Goal: Information Seeking & Learning: Learn about a topic

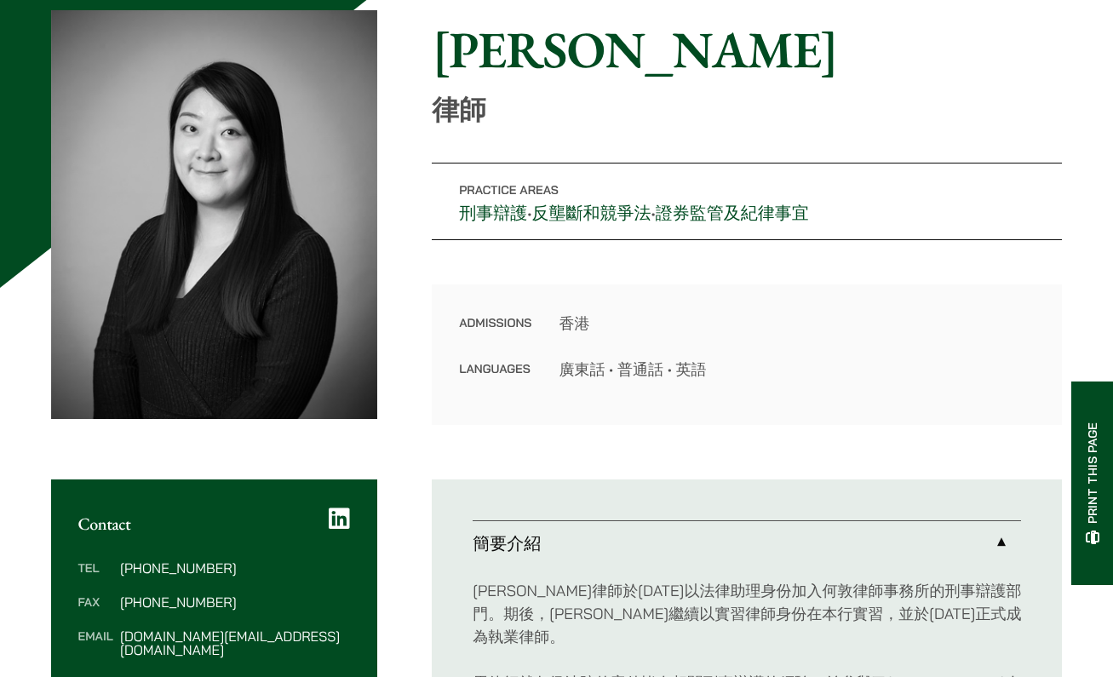
scroll to position [618, 0]
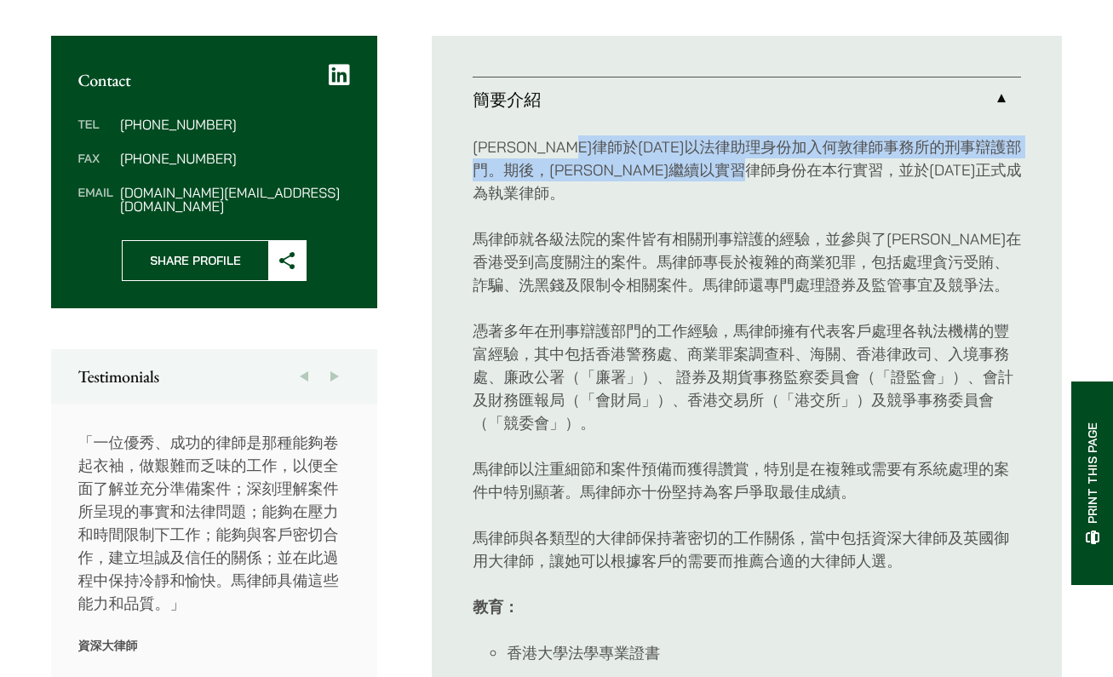
drag, startPoint x: 625, startPoint y: 145, endPoint x: 918, endPoint y: 173, distance: 294.3
click at [918, 173] on p "馬熙筠律師於2012年以法律助理身份加入何敦律師事務所的刑事辯護部門。期後，馬律師繼續以實習律師身份在本行實習，並於2019年正式成為執業律師。" at bounding box center [747, 169] width 548 height 69
drag, startPoint x: 855, startPoint y: 145, endPoint x: 817, endPoint y: 175, distance: 48.5
click at [815, 175] on p "馬熙筠律師於2012年以法律助理身份加入何敦律師事務所的刑事辯護部門。期後，馬律師繼續以實習律師身份在本行實習，並於2019年正式成為執業律師。" at bounding box center [747, 169] width 548 height 69
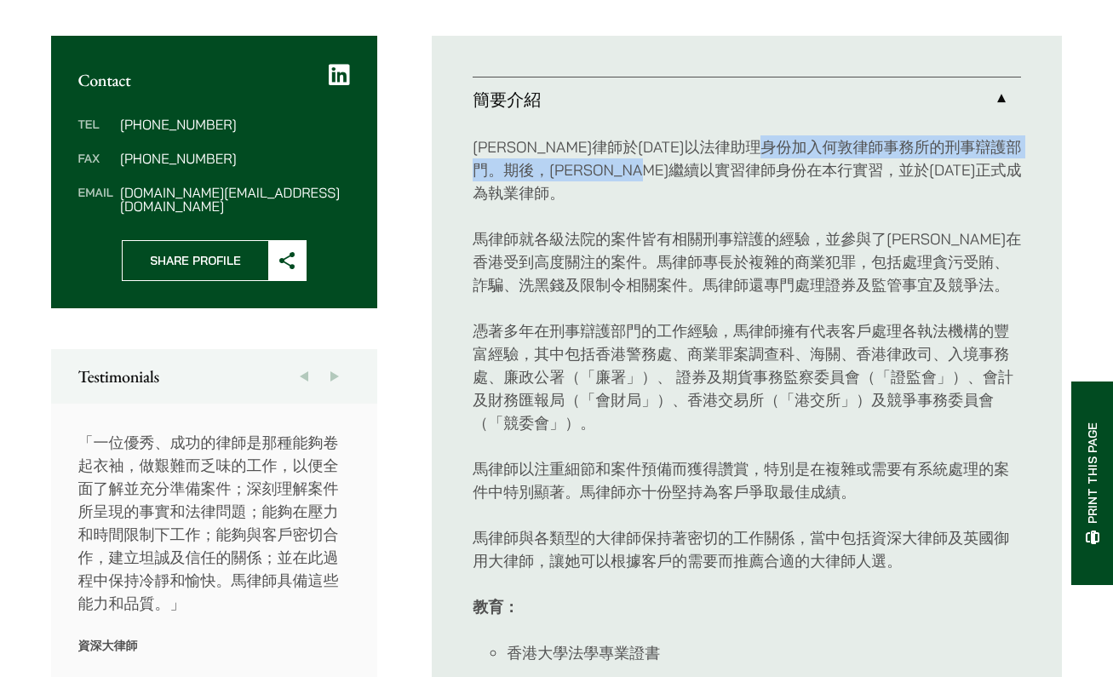
click at [817, 175] on p "馬熙筠律師於2012年以法律助理身份加入何敦律師事務所的刑事辯護部門。期後，馬律師繼續以實習律師身份在本行實習，並於2019年正式成為執業律師。" at bounding box center [747, 169] width 548 height 69
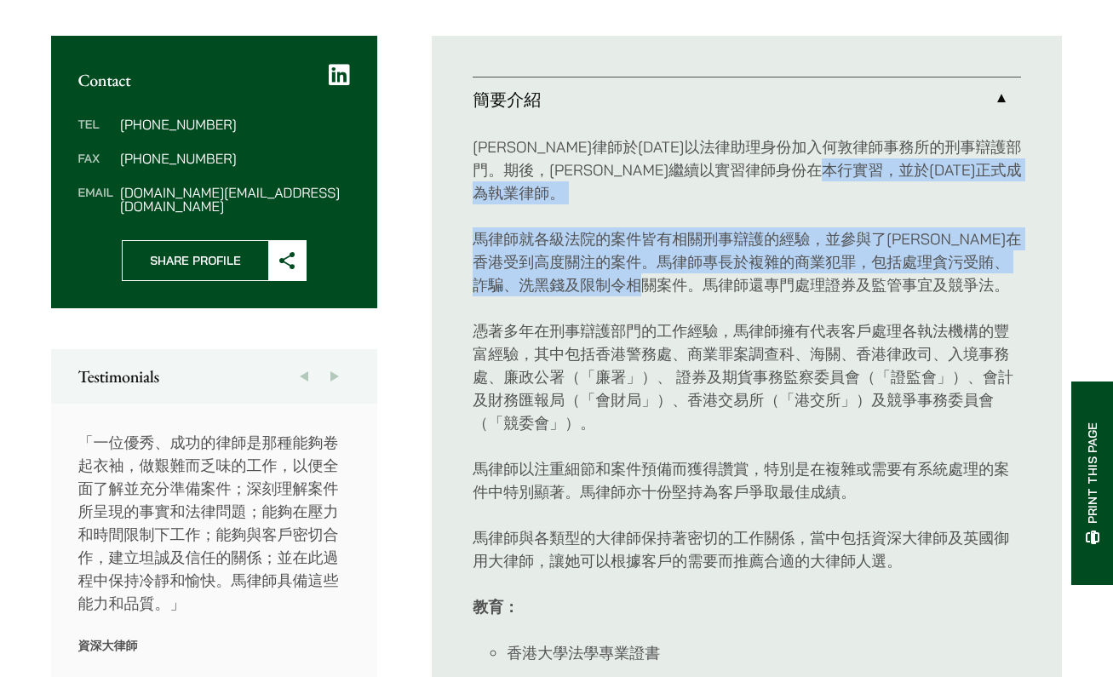
drag, startPoint x: 554, startPoint y: 180, endPoint x: 749, endPoint y: 267, distance: 214.3
click at [742, 264] on div "馬熙筠律師於2012年以法律助理身份加入何敦律師事務所的刑事辯護部門。期後，馬律師繼續以實習律師身份在本行實習，並於2019年正式成為執業律師。 馬律師就各級…" at bounding box center [747, 544] width 548 height 844
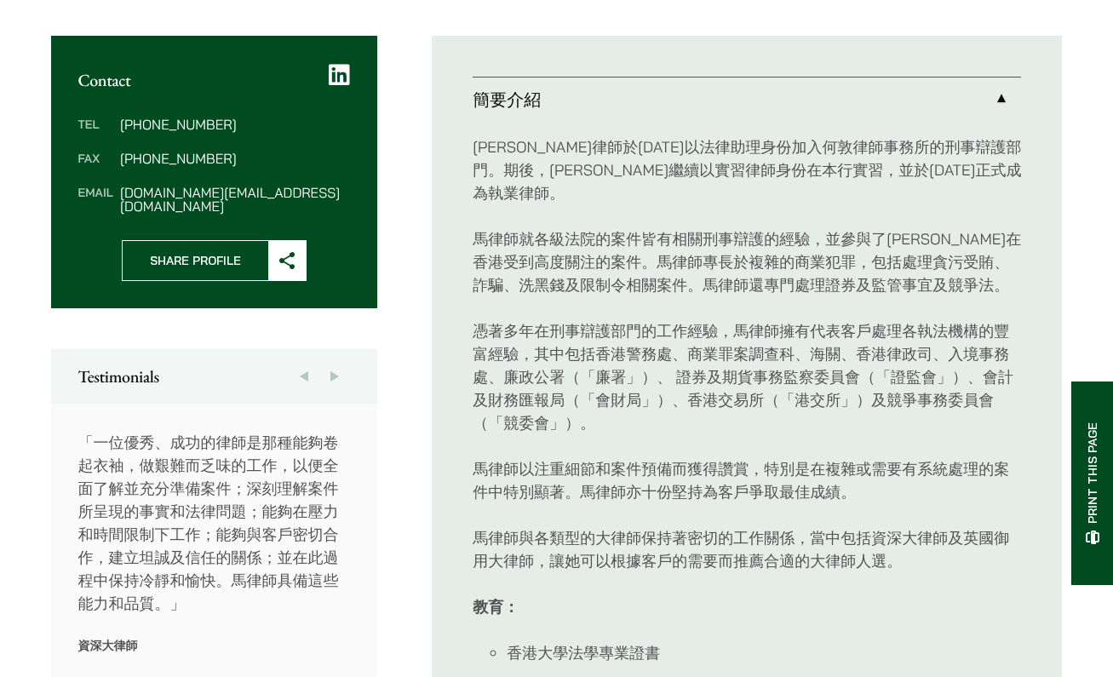
click at [754, 267] on p "馬律師就各級法院的案件皆有相關刑事辯護的經驗，並參與了多宗在香港受到高度關注的案件。馬律師專長於複雜的商業犯罪，包括處理貪污受賄、詐騙、洗黑錢及限制令相關案件…" at bounding box center [747, 261] width 548 height 69
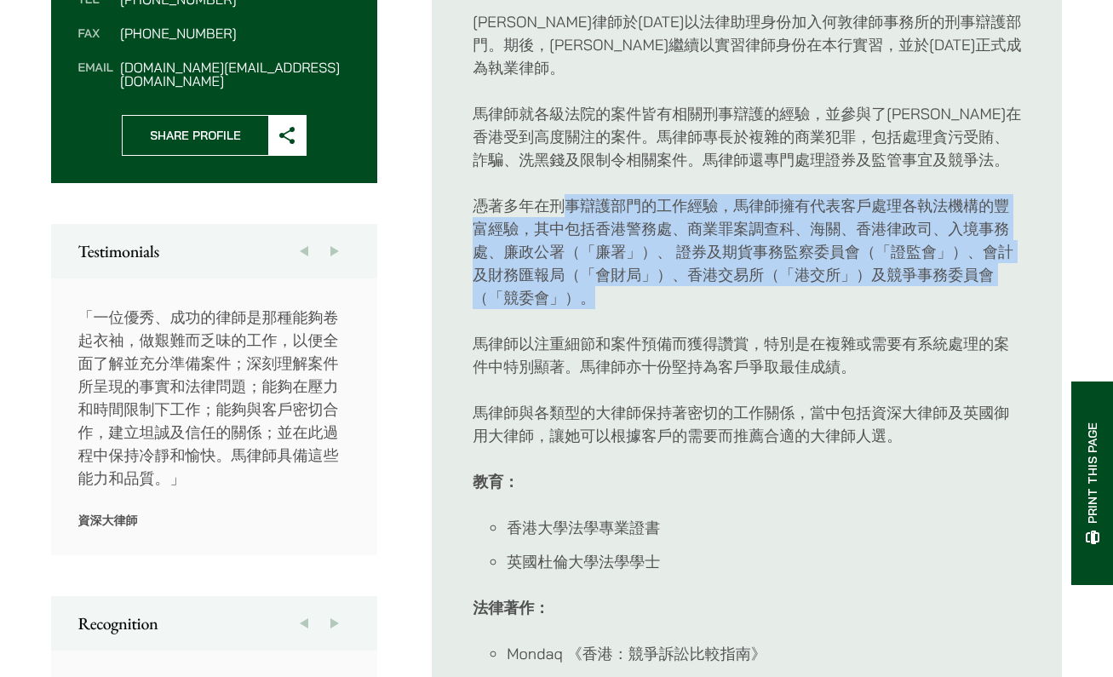
drag, startPoint x: 617, startPoint y: 198, endPoint x: 844, endPoint y: 270, distance: 237.5
click at [844, 270] on p "憑著多年在刑事辯護部門的工作經驗，馬律師擁有代表客戶處理各執法機構的豐富經驗，其中包括香港警務處、商業罪案調查科、海關、香港律政司、入境事務處、廉政公署（「廉…" at bounding box center [747, 251] width 548 height 115
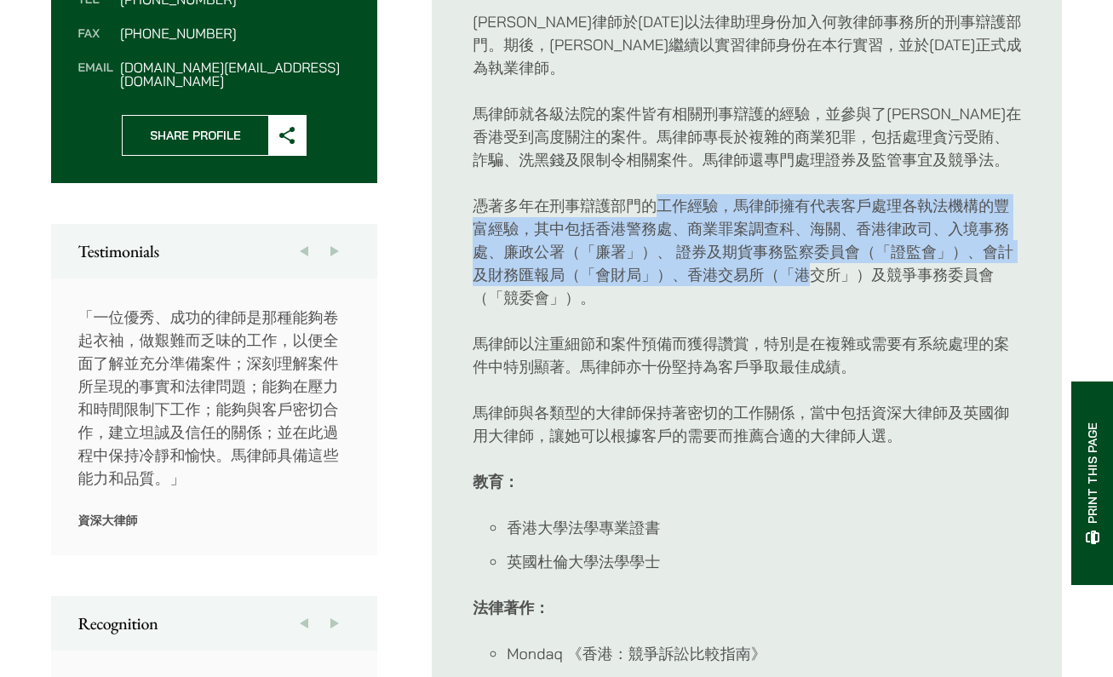
drag, startPoint x: 804, startPoint y: 255, endPoint x: 663, endPoint y: 171, distance: 164.6
click at [663, 194] on p "憑著多年在刑事辯護部門的工作經驗，馬律師擁有代表客戶處理各執法機構的豐富經驗，其中包括香港警務處、商業罪案調查科、海關、香港律政司、入境事務處、廉政公署（「廉…" at bounding box center [747, 251] width 548 height 115
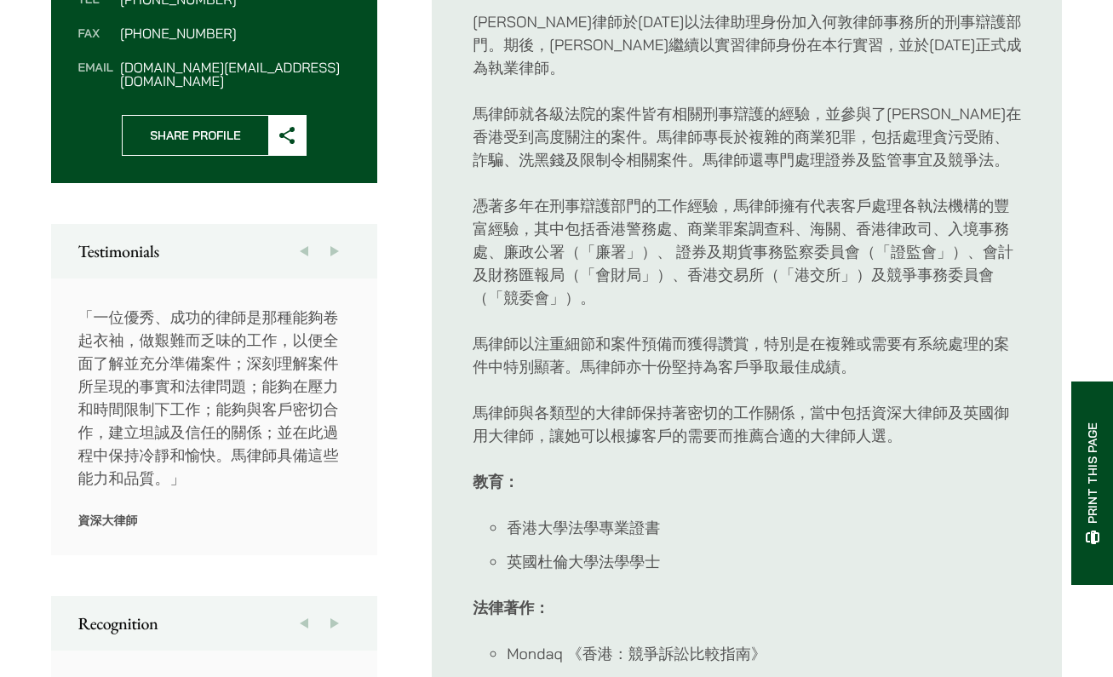
scroll to position [908, 0]
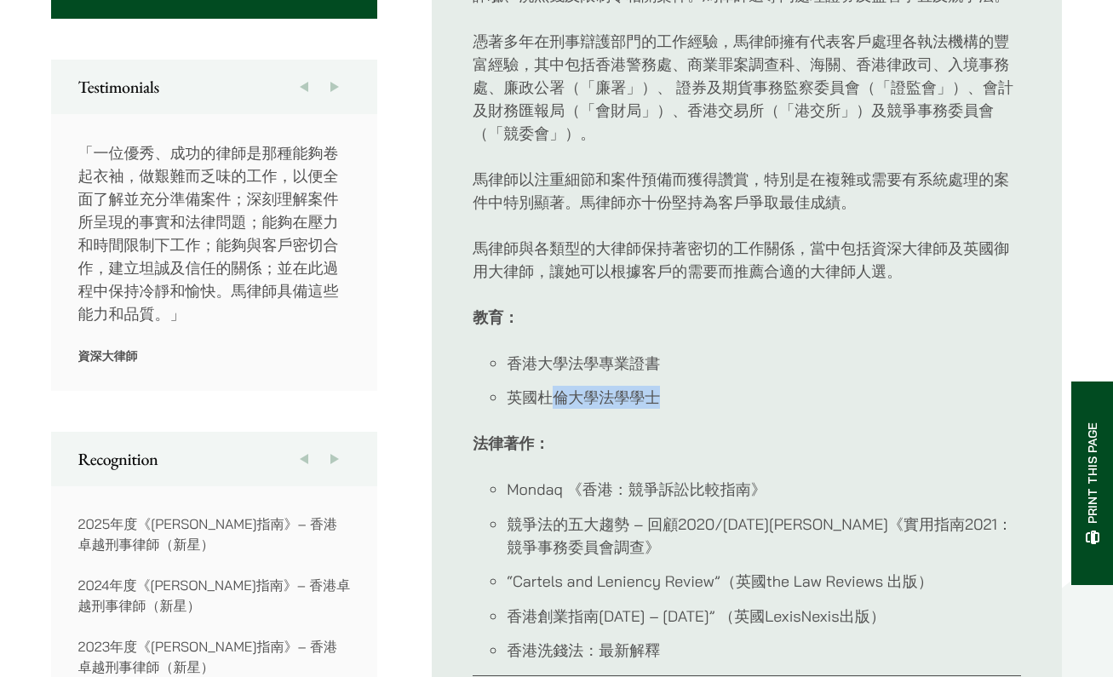
drag, startPoint x: 546, startPoint y: 372, endPoint x: 669, endPoint y: 383, distance: 124.0
click at [669, 386] on li "英國杜倫大學法學學士" at bounding box center [764, 397] width 514 height 23
drag, startPoint x: 673, startPoint y: 370, endPoint x: 515, endPoint y: 331, distance: 162.1
click at [511, 352] on ul "香港大學法學專業證書 英國杜倫大學法學學士" at bounding box center [747, 381] width 548 height 58
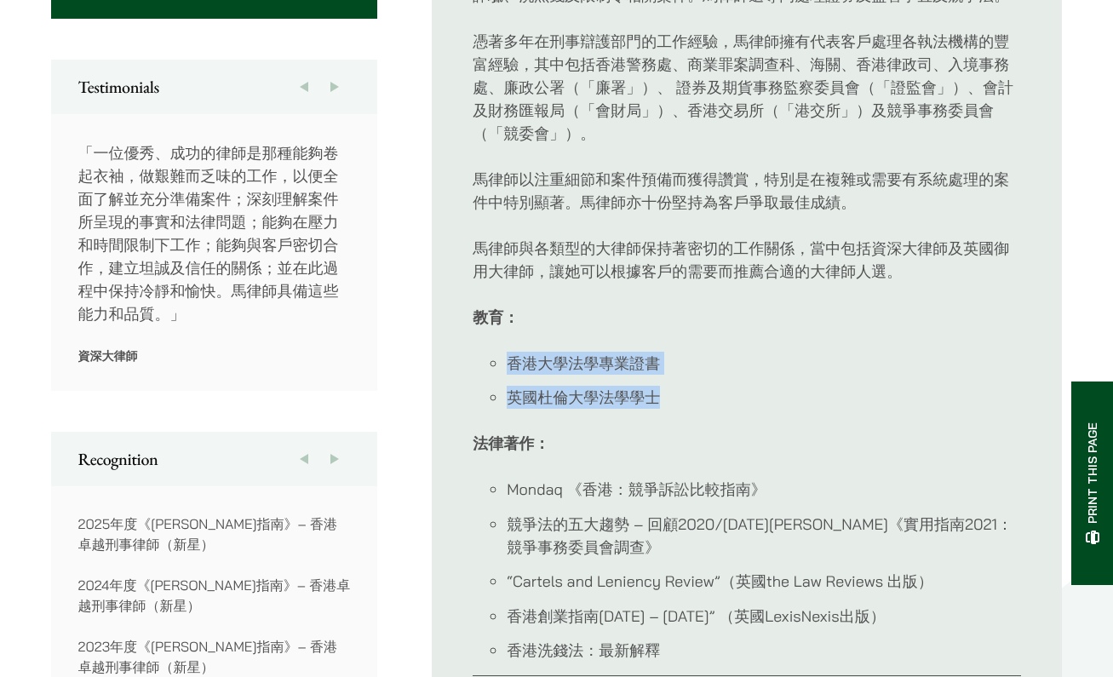
click at [518, 352] on li "香港大學法學專業證書" at bounding box center [764, 363] width 514 height 23
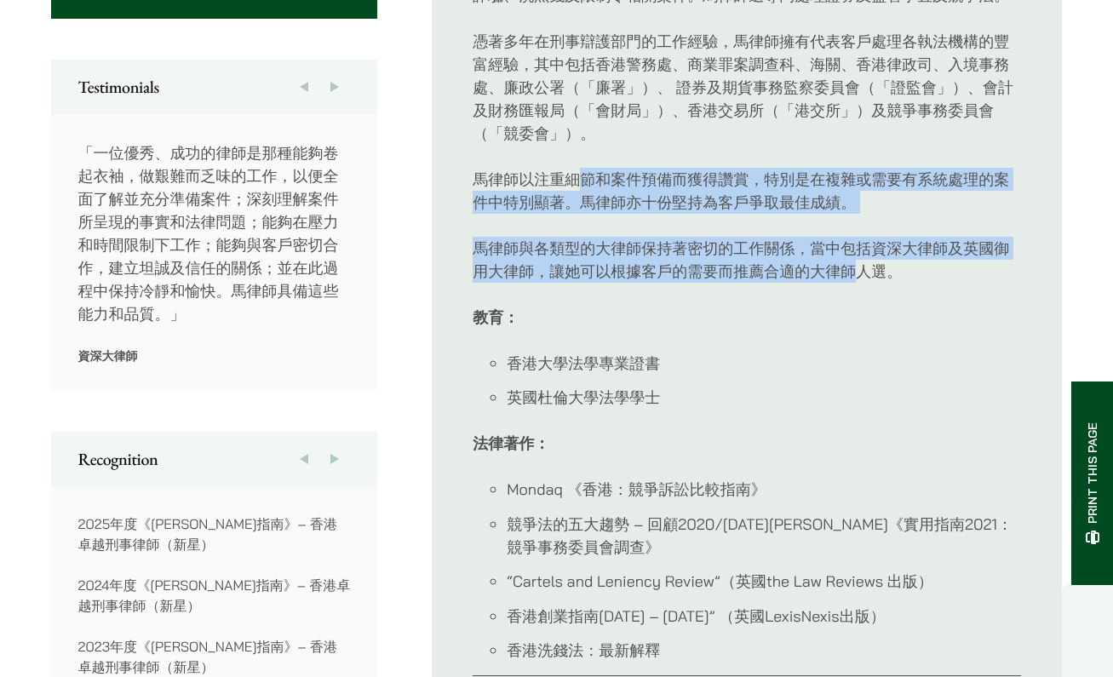
drag, startPoint x: 601, startPoint y: 149, endPoint x: 871, endPoint y: 242, distance: 285.5
click at [865, 238] on div "馬熙筠律師於2012年以法律助理身份加入何敦律師事務所的刑事辯護部門。期後，馬律師繼續以實習律師身份在本行實習，並於2019年正式成為執業律師。 馬律師就各級…" at bounding box center [747, 254] width 548 height 844
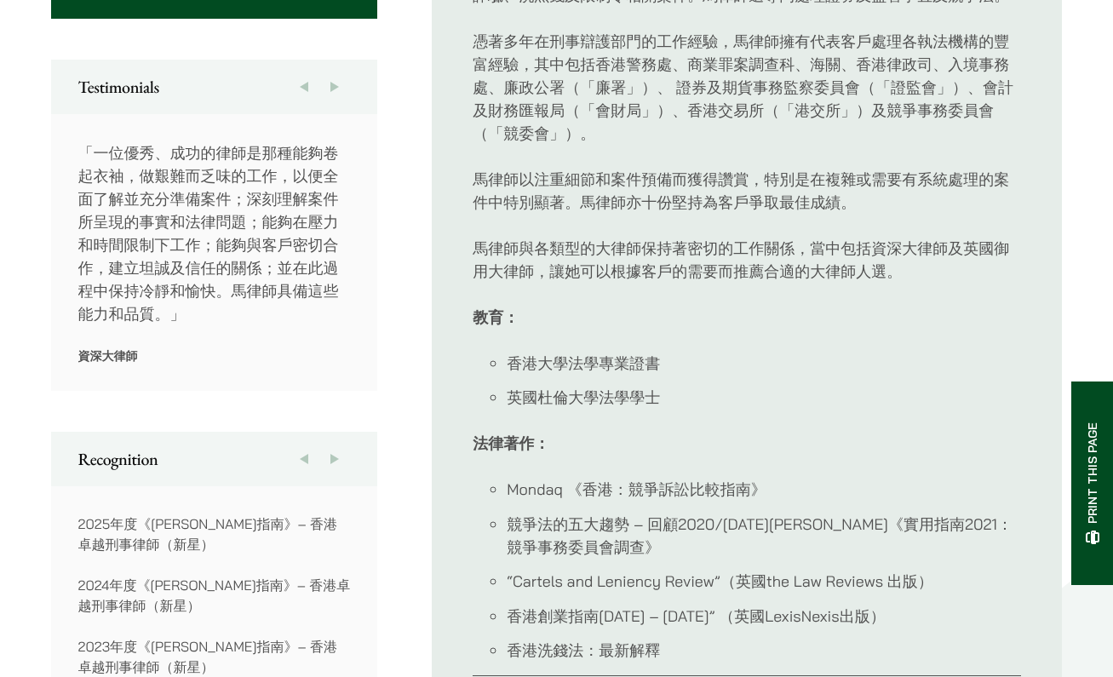
click at [868, 243] on p "馬律師與各類型的大律師保持著密切的工作關係，當中包括資深大律師及英國御用大律師，讓她可以根據客戶的需要而推薦合適的大律師人選。" at bounding box center [747, 260] width 548 height 46
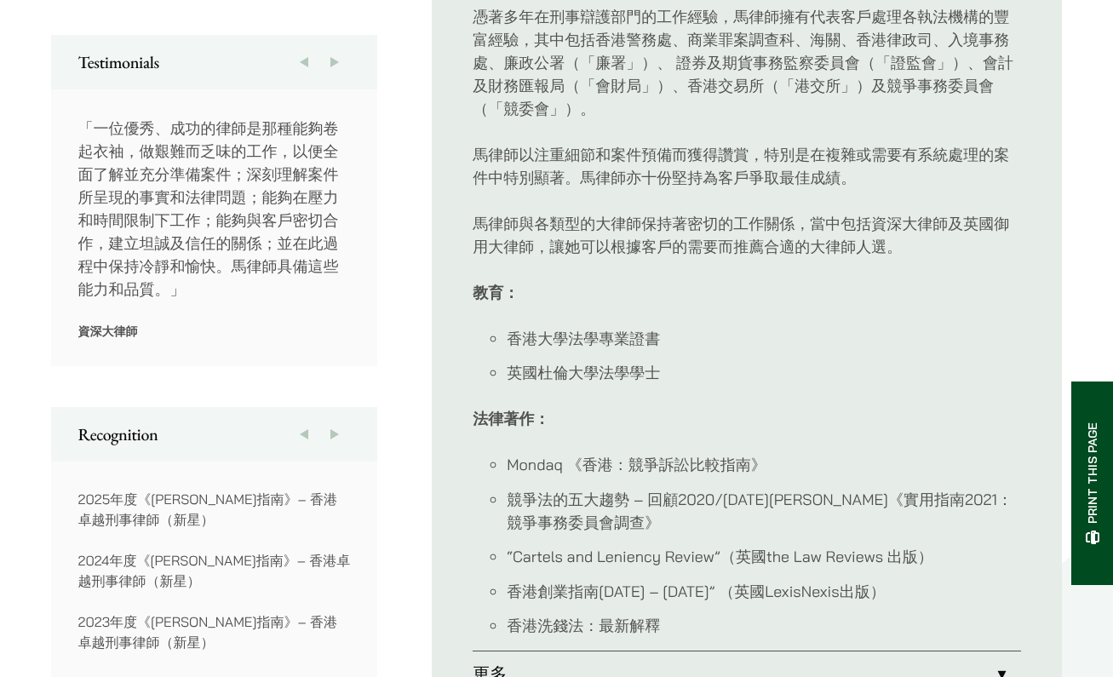
scroll to position [1100, 0]
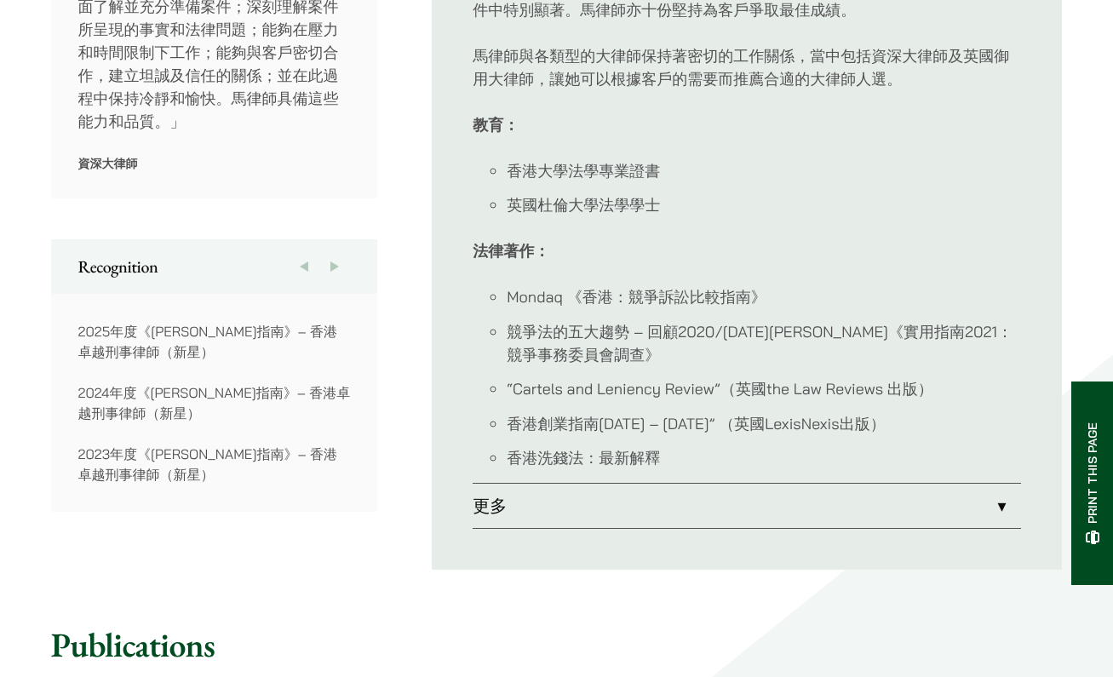
click at [682, 484] on link "更多" at bounding box center [747, 506] width 548 height 44
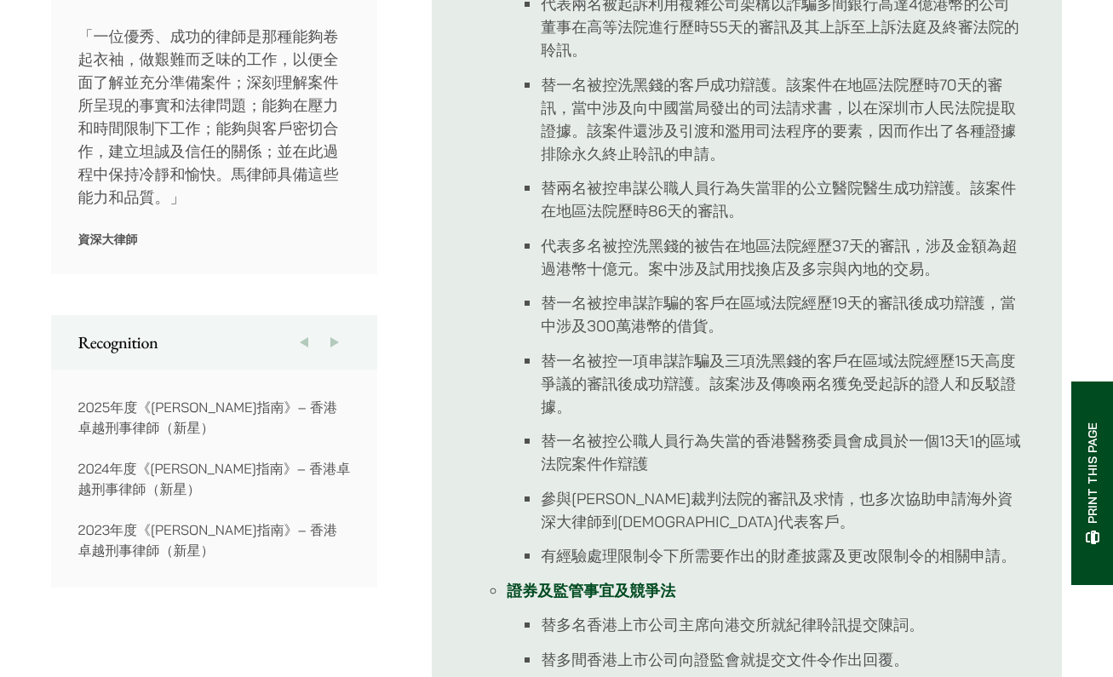
scroll to position [980, 0]
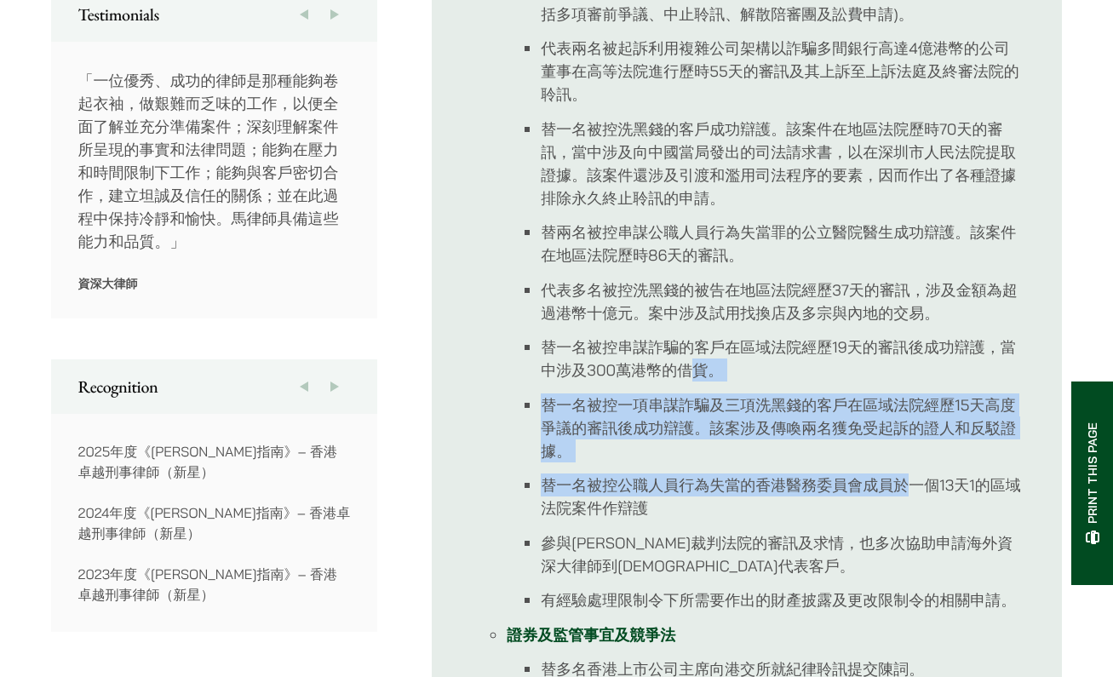
drag, startPoint x: 918, startPoint y: 480, endPoint x: 699, endPoint y: 369, distance: 245.6
click at [699, 369] on ul "參與一宗刑事上訴法庭及終審法院就「防止賄賂條例」中賄賂行為的管轄權問題的刑事上訴案件。 參與一宗上訴法庭及終審法院就上市規則中“關連人士”及“關連交易”之定義…" at bounding box center [764, 255] width 514 height 713
click at [699, 369] on li "替一名被控串謀詐騙的客戶在區域法院經歷19天的審訊後成功辯護，當中涉及300萬港幣的借貨。" at bounding box center [781, 359] width 480 height 46
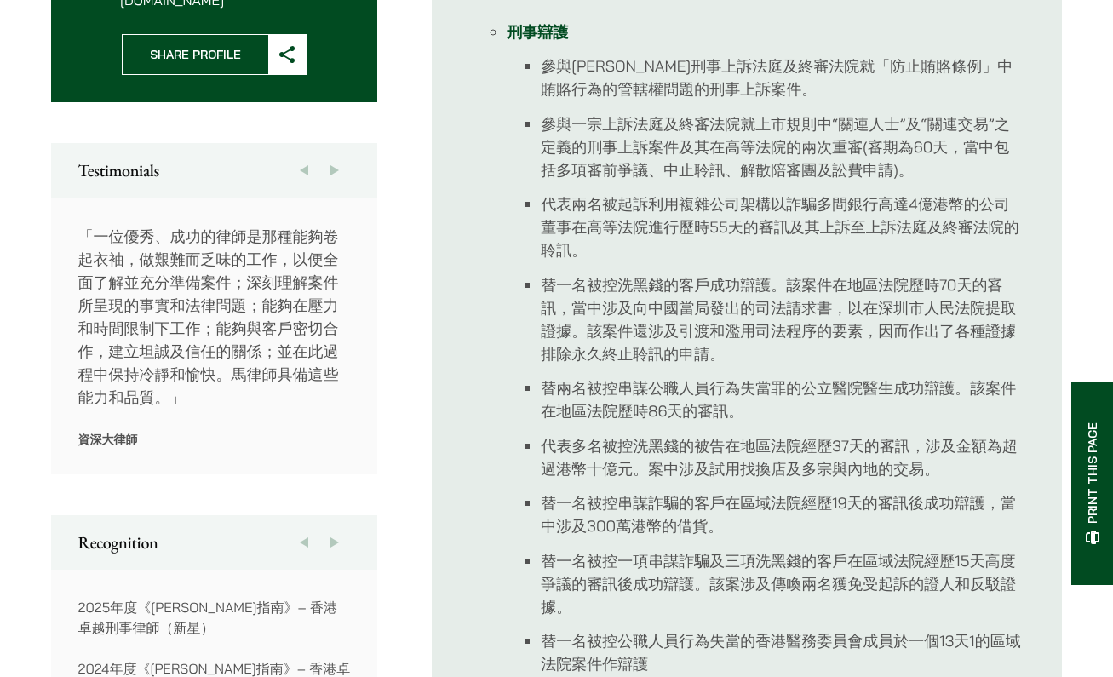
scroll to position [789, 0]
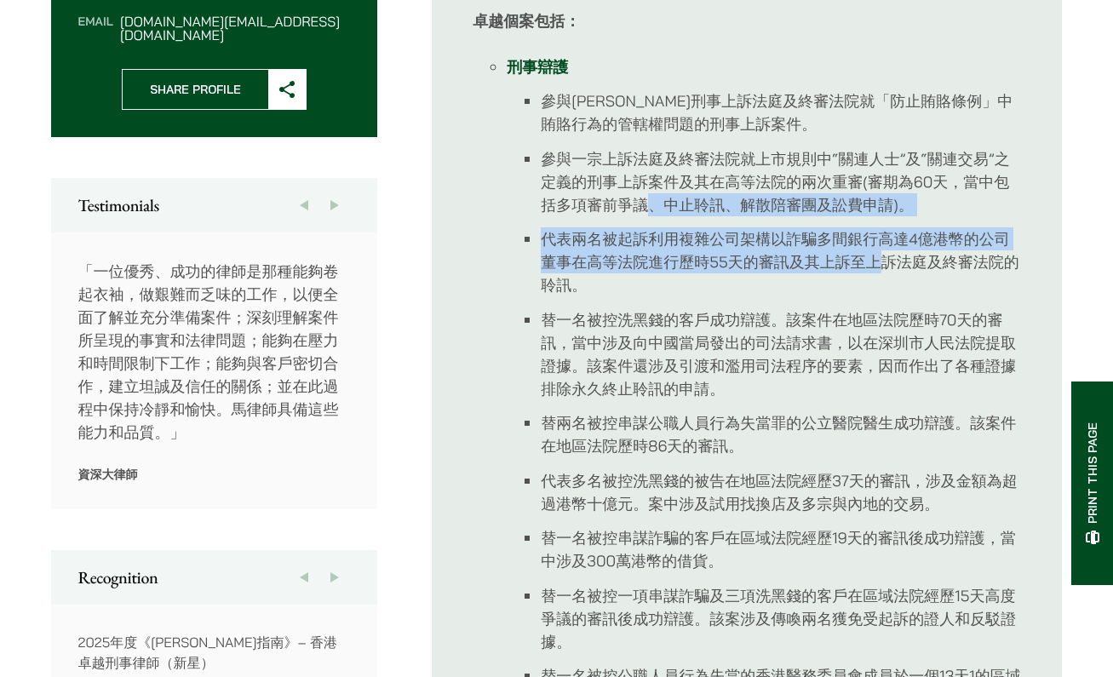
drag, startPoint x: 645, startPoint y: 195, endPoint x: 882, endPoint y: 252, distance: 244.3
click at [882, 252] on ul "參與一宗刑事上訴法庭及終審法院就「防止賄賂條例」中賄賂行為的管轄權問題的刑事上訴案件。 參與一宗上訴法庭及終審法院就上市規則中“關連人士”及“關連交易”之定義…" at bounding box center [764, 445] width 514 height 713
click at [882, 252] on li "代表兩名被起訴利用複雜公司架構以詐騙多間銀行高達4億港幣的公司董事在高等法院進行歷時55天的審訊及其上訴至上訴法庭及終審法院的聆訊。" at bounding box center [781, 261] width 480 height 69
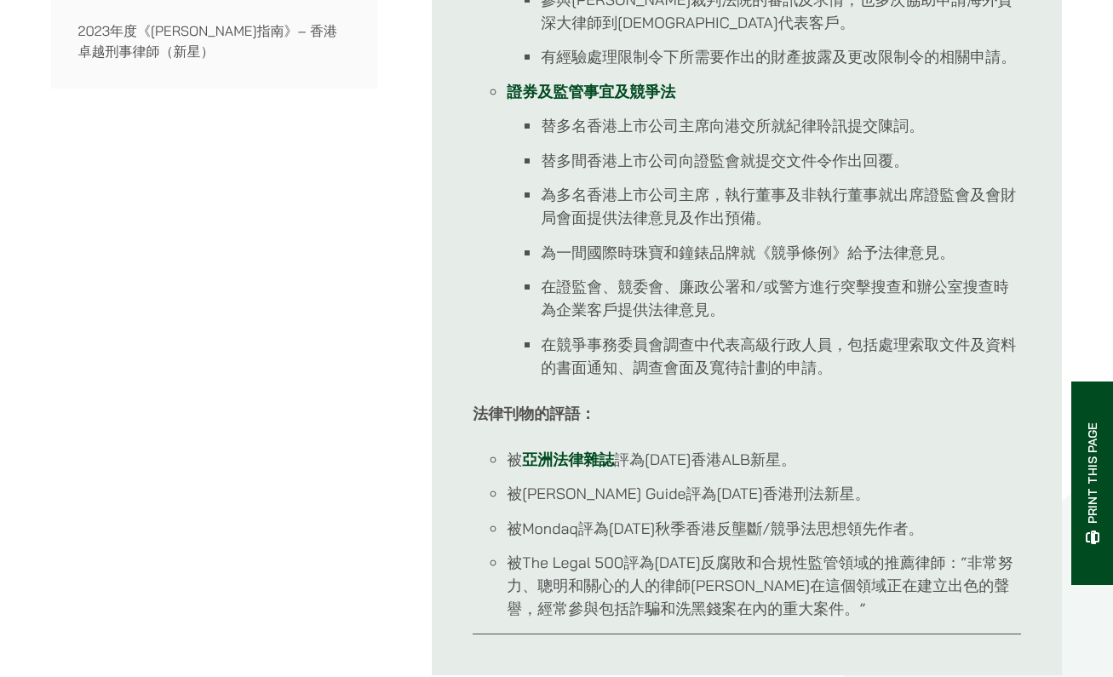
scroll to position [1621, 0]
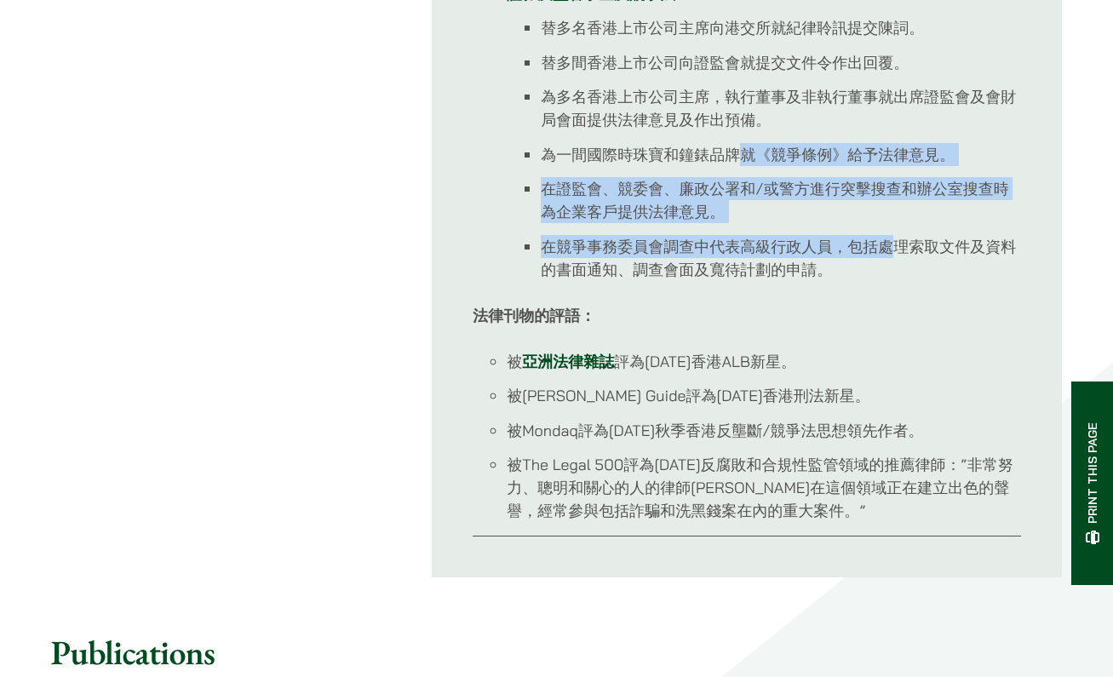
drag, startPoint x: 745, startPoint y: 152, endPoint x: 888, endPoint y: 245, distance: 170.5
click at [888, 245] on ul "替多名香港上市公司主席向港交所就紀律聆訊提交陳詞。 替多間香港上市公司向證監會就提交文件令作出回覆。 為多名香港上市公司主席，執行董事及非執行董事就出席證監會…" at bounding box center [764, 148] width 514 height 265
click at [888, 245] on li "在競爭事務委員會調查中代表高級行政人員，包括處理索取文件及資料的書面通知、調查會面及寬待計劃的申請。" at bounding box center [781, 258] width 480 height 46
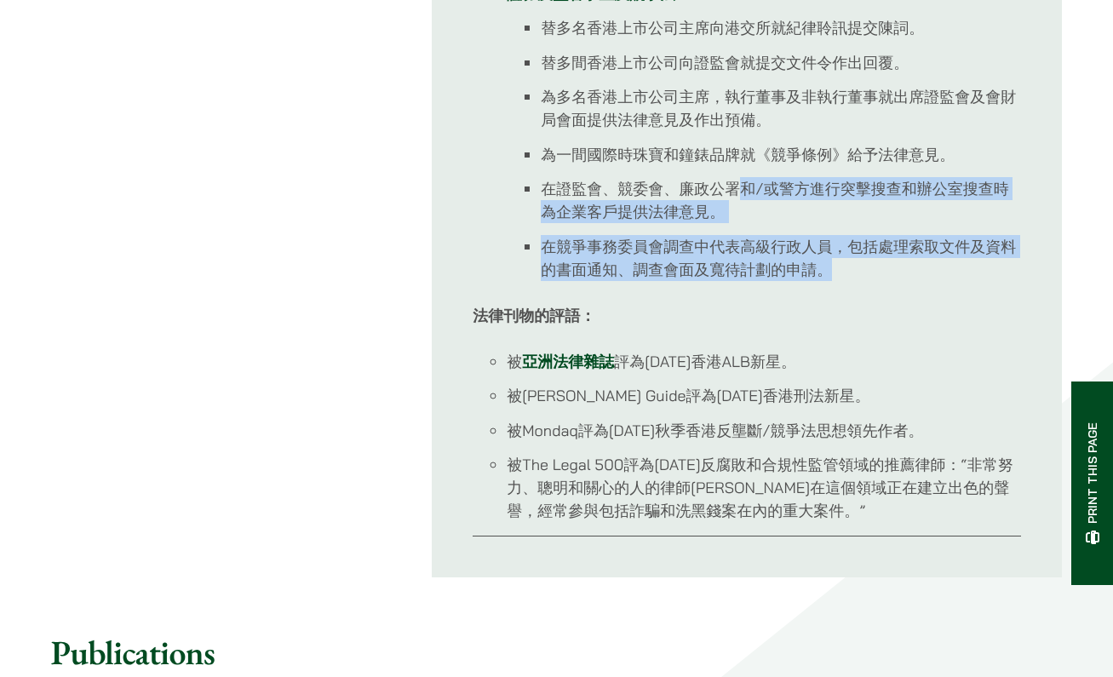
drag, startPoint x: 895, startPoint y: 268, endPoint x: 734, endPoint y: 194, distance: 177.2
click at [734, 194] on ul "替多名香港上市公司主席向港交所就紀律聆訊提交陳詞。 替多間香港上市公司向證監會就提交文件令作出回覆。 為多名香港上市公司主席，執行董事及非執行董事就出席證監會…" at bounding box center [764, 148] width 514 height 265
click at [734, 194] on li "在證監會、競委會、廉政公署和/或警方進行突擊搜查和辦公室搜查時為企業客戶提供法律意見。" at bounding box center [781, 200] width 480 height 46
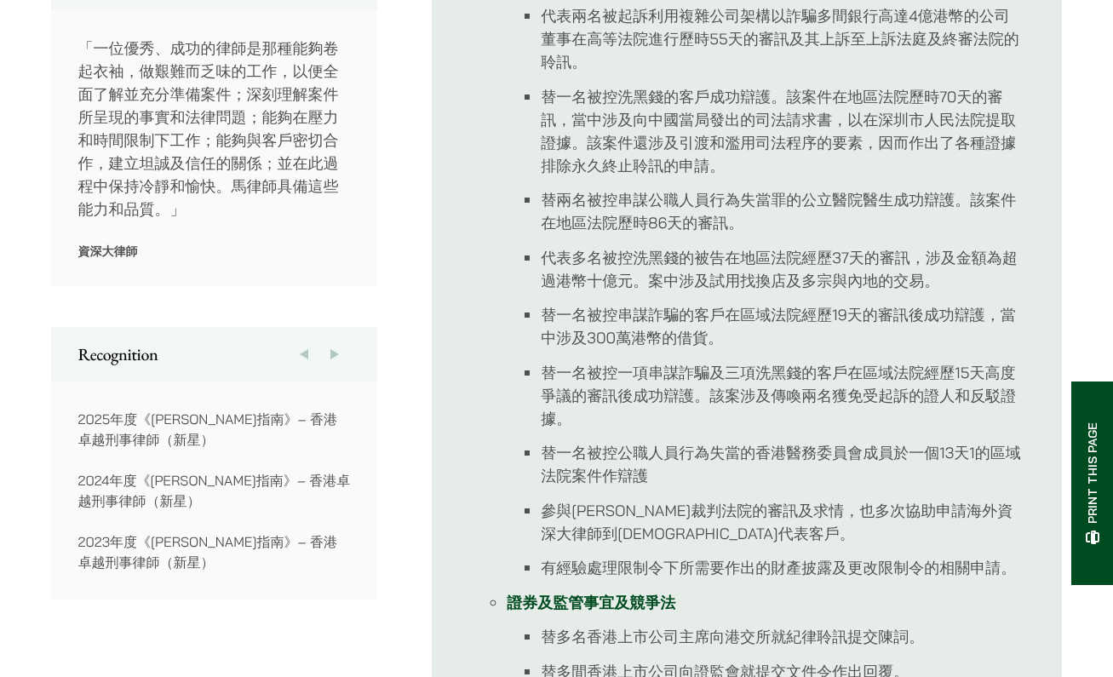
scroll to position [0, 0]
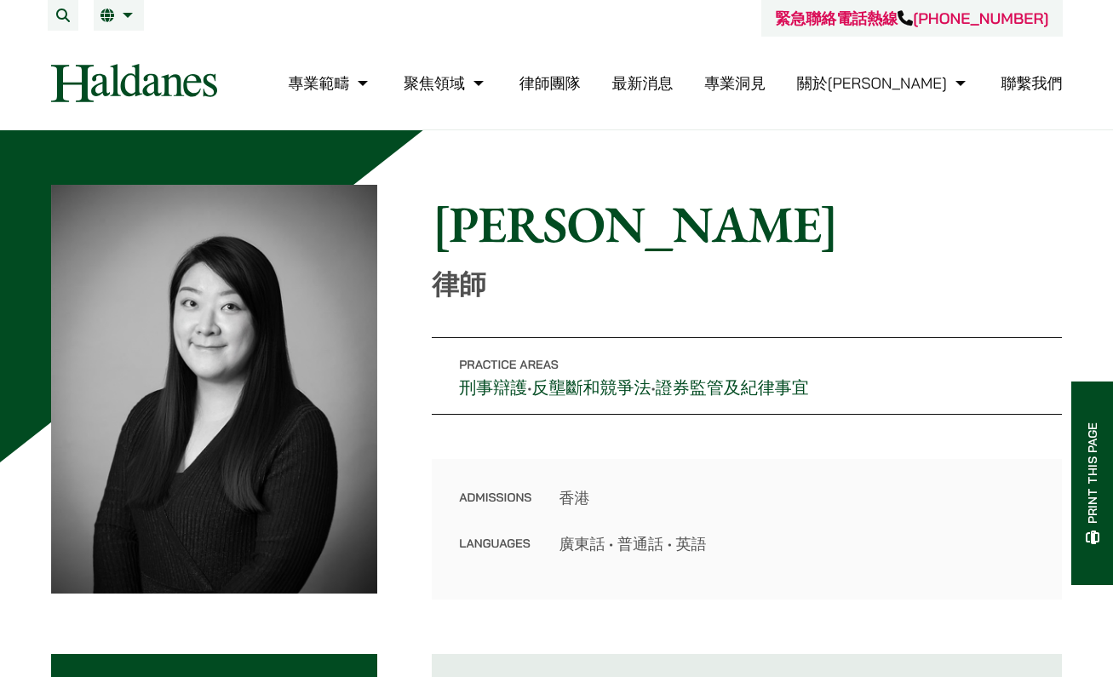
click at [581, 77] on link "律師團隊" at bounding box center [549, 83] width 61 height 20
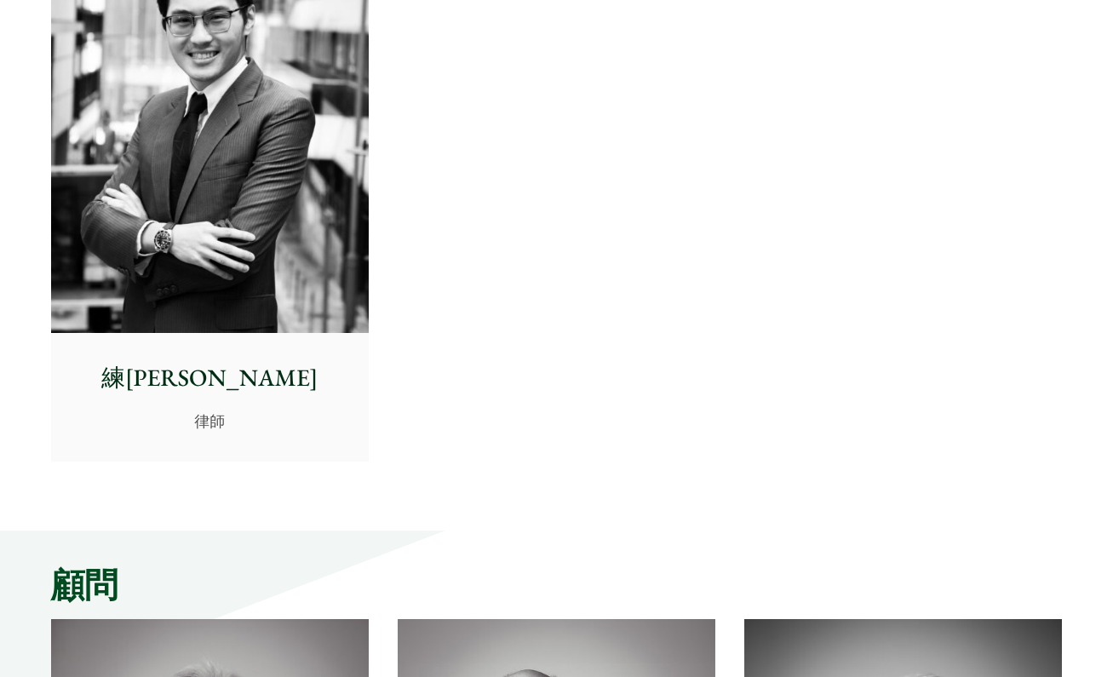
scroll to position [7300, 0]
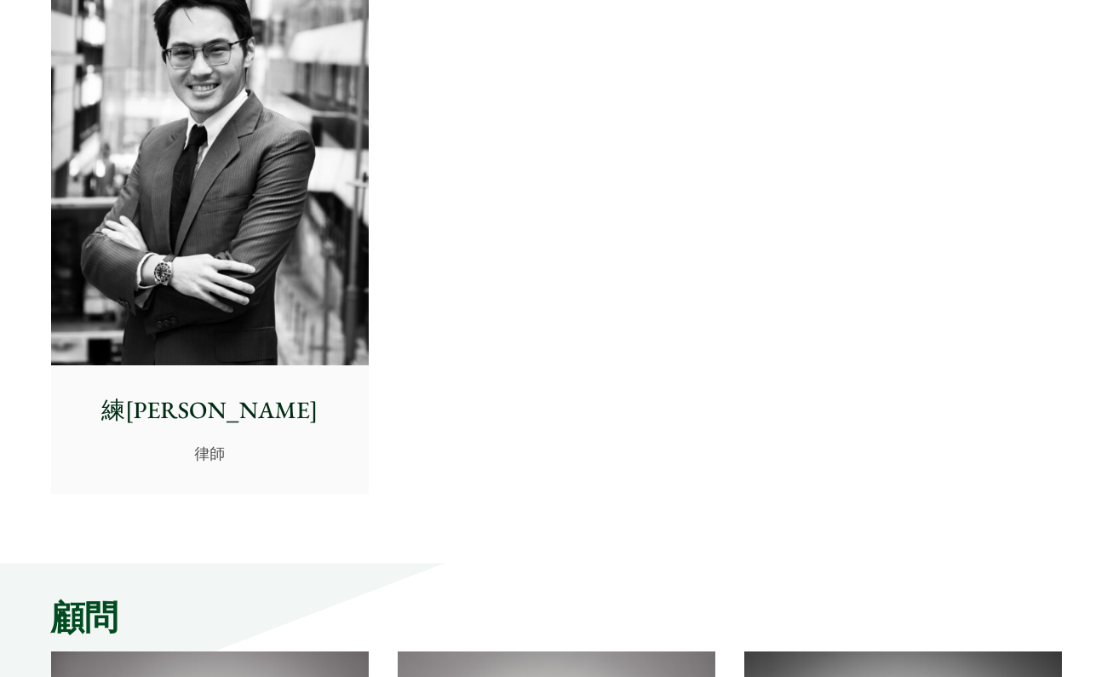
click at [213, 393] on p "練[PERSON_NAME]" at bounding box center [210, 411] width 290 height 36
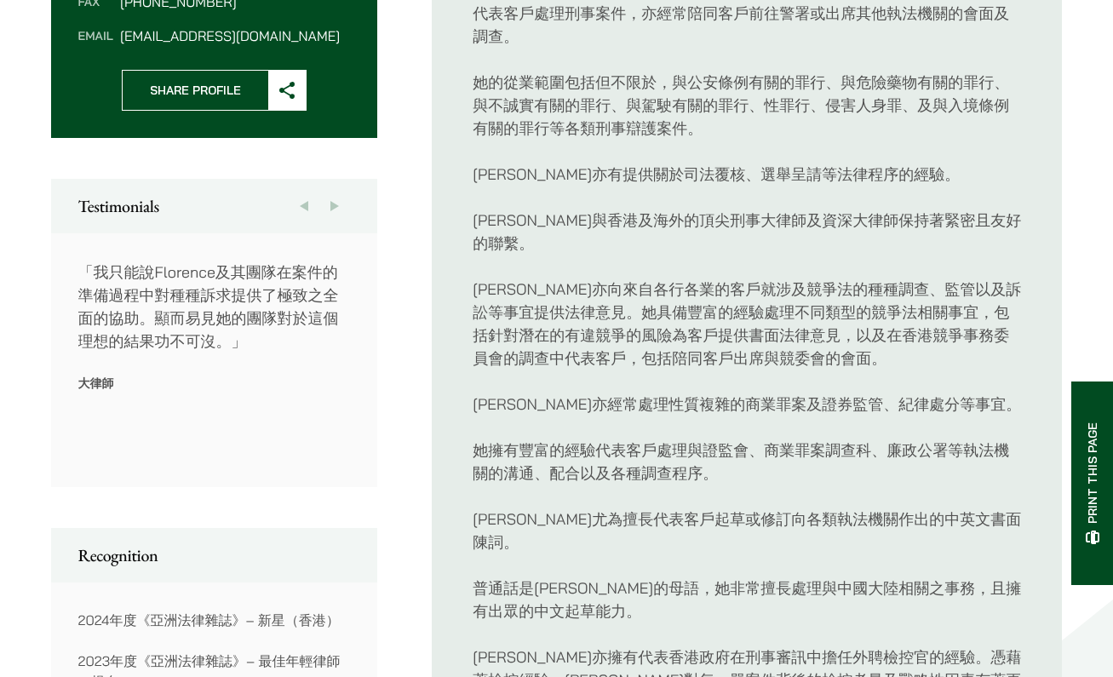
scroll to position [1328, 0]
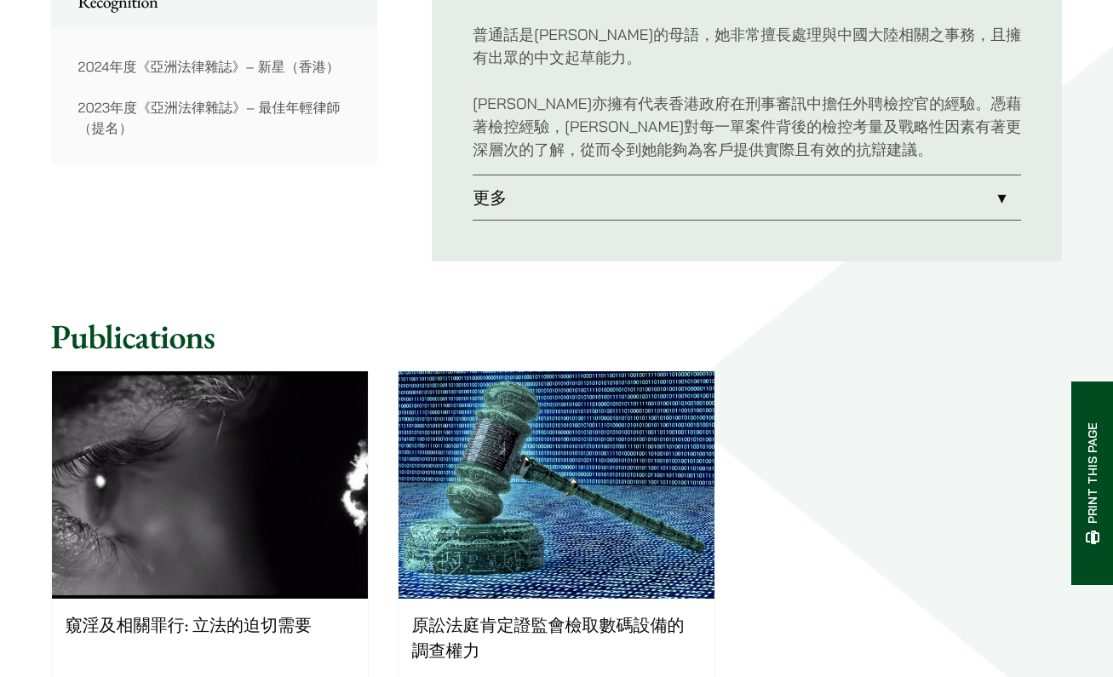
click at [632, 175] on link "更多" at bounding box center [747, 197] width 548 height 44
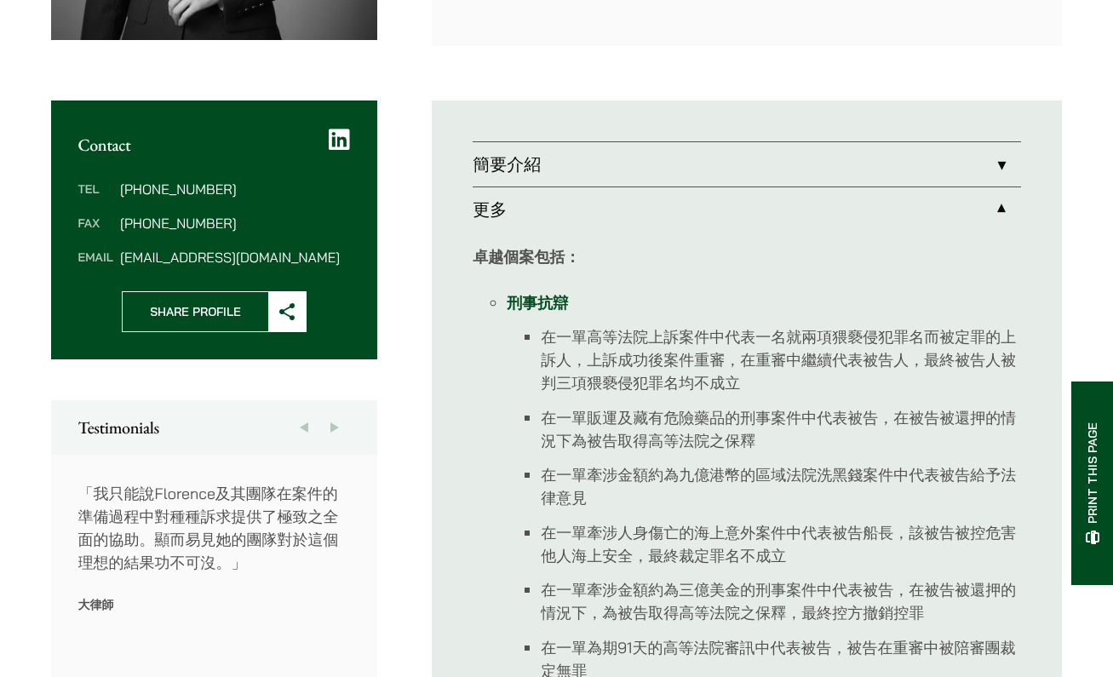
scroll to position [476, 0]
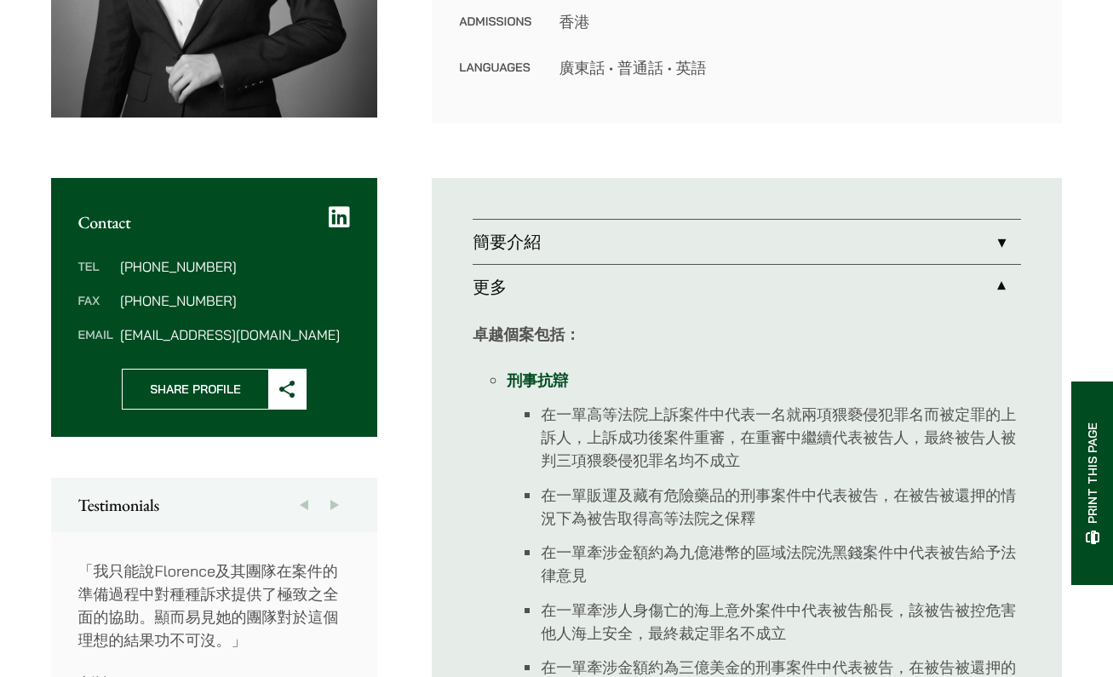
click at [634, 242] on link "簡要介紹" at bounding box center [747, 242] width 548 height 44
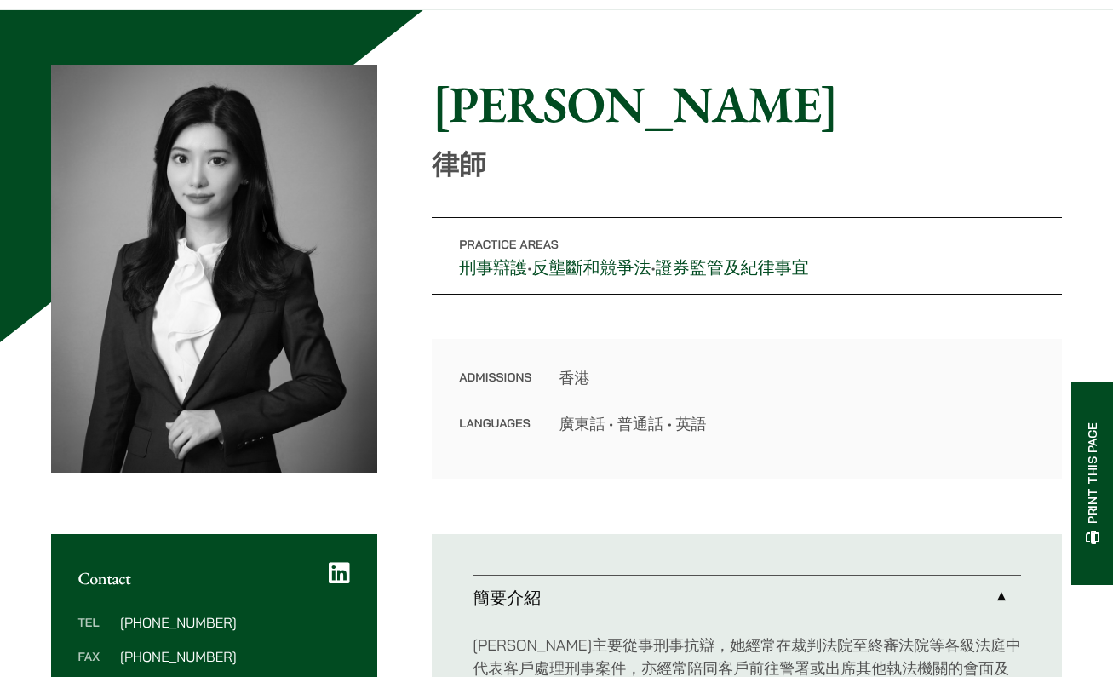
scroll to position [988, 0]
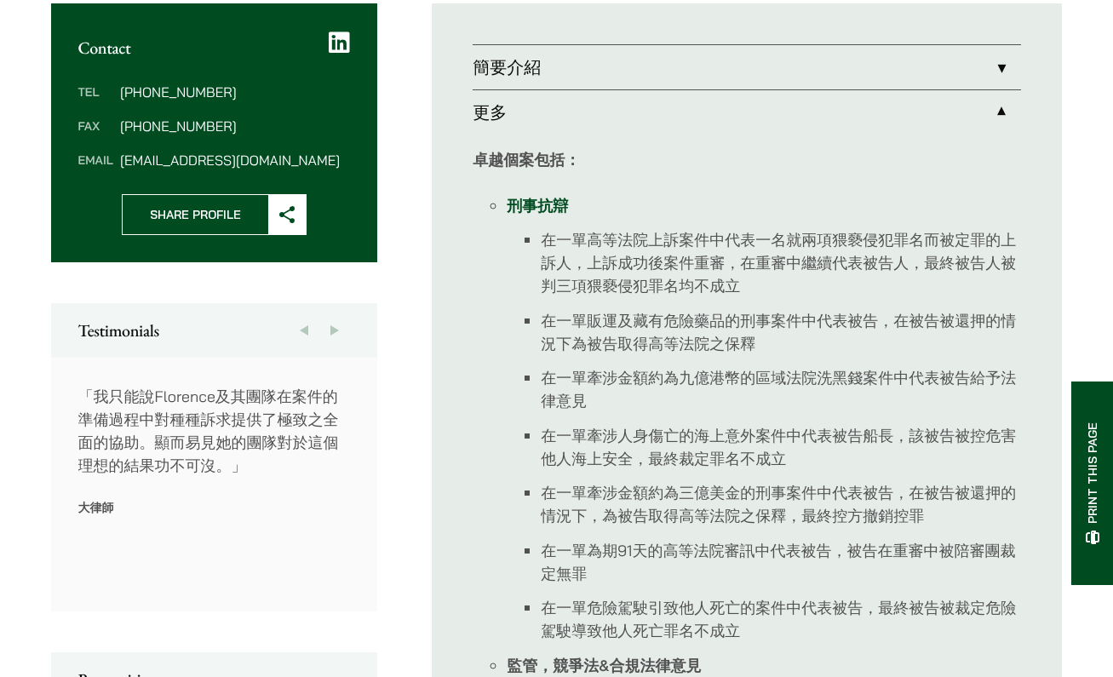
scroll to position [654, 0]
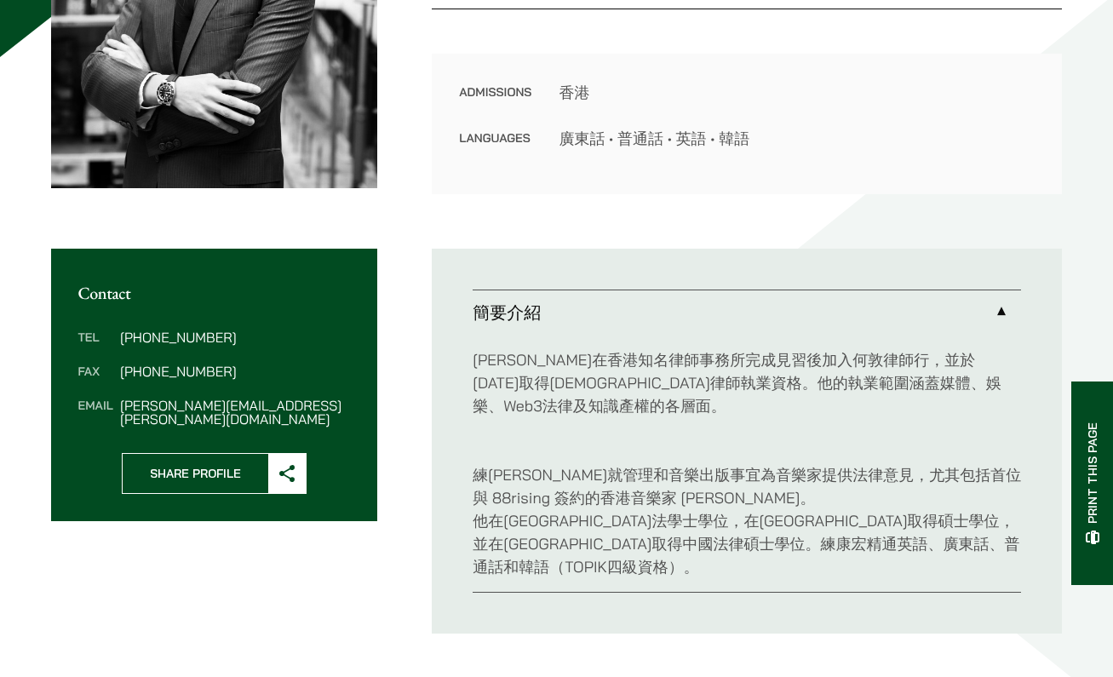
scroll to position [572, 0]
